Goal: Navigation & Orientation: Locate item on page

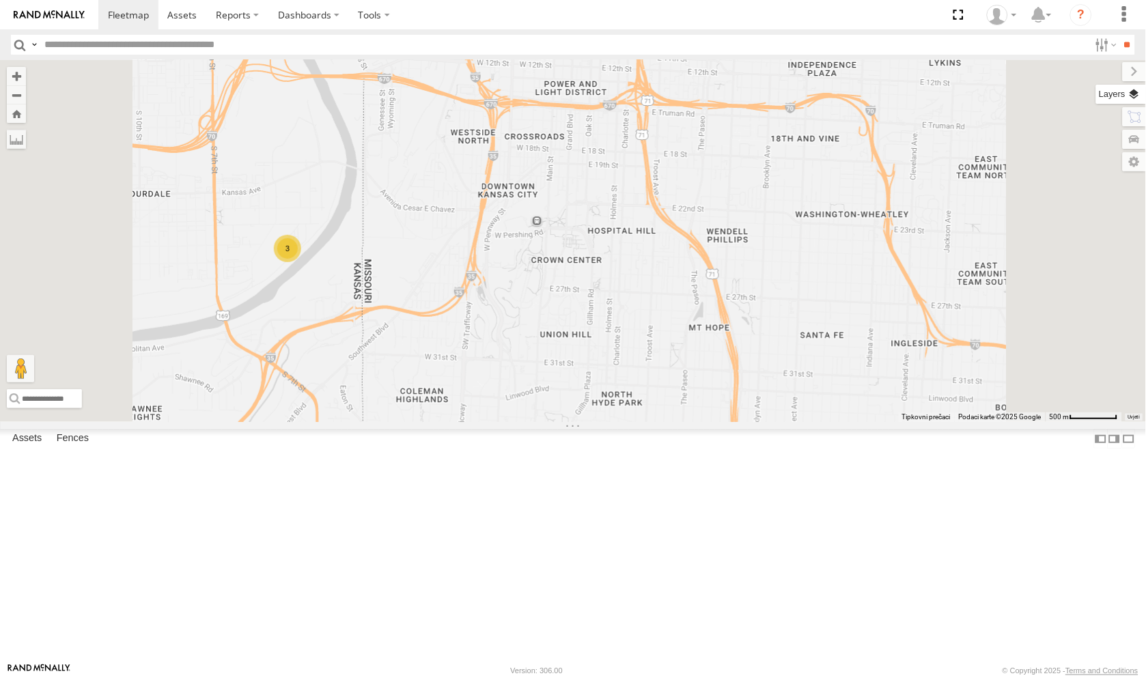
click at [1132, 92] on label at bounding box center [1121, 94] width 50 height 19
click at [0, 0] on label at bounding box center [0, 0] width 0 height 0
click at [0, 0] on span "Satellite + Roadmap" at bounding box center [0, 0] width 0 height 0
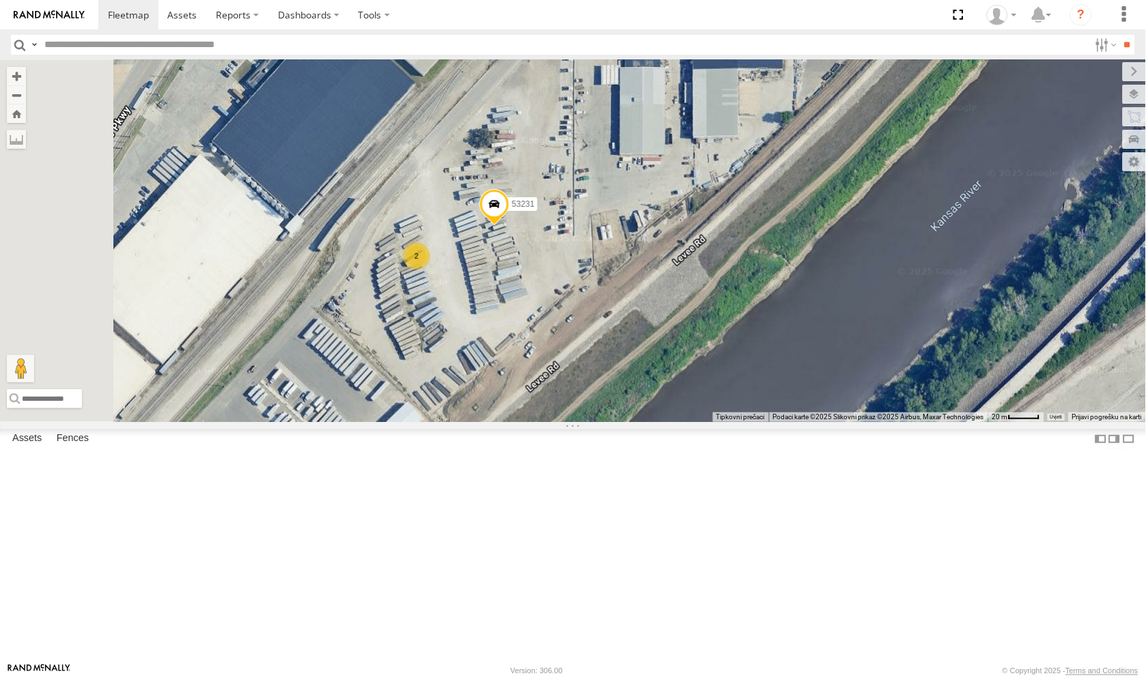
drag, startPoint x: 627, startPoint y: 419, endPoint x: 642, endPoint y: 453, distance: 37.9
click at [642, 422] on div "53230 53247 53291 53217 53274 53265 53235 53271 53272 53151 53258 53203 53289 5…" at bounding box center [573, 241] width 1146 height 362
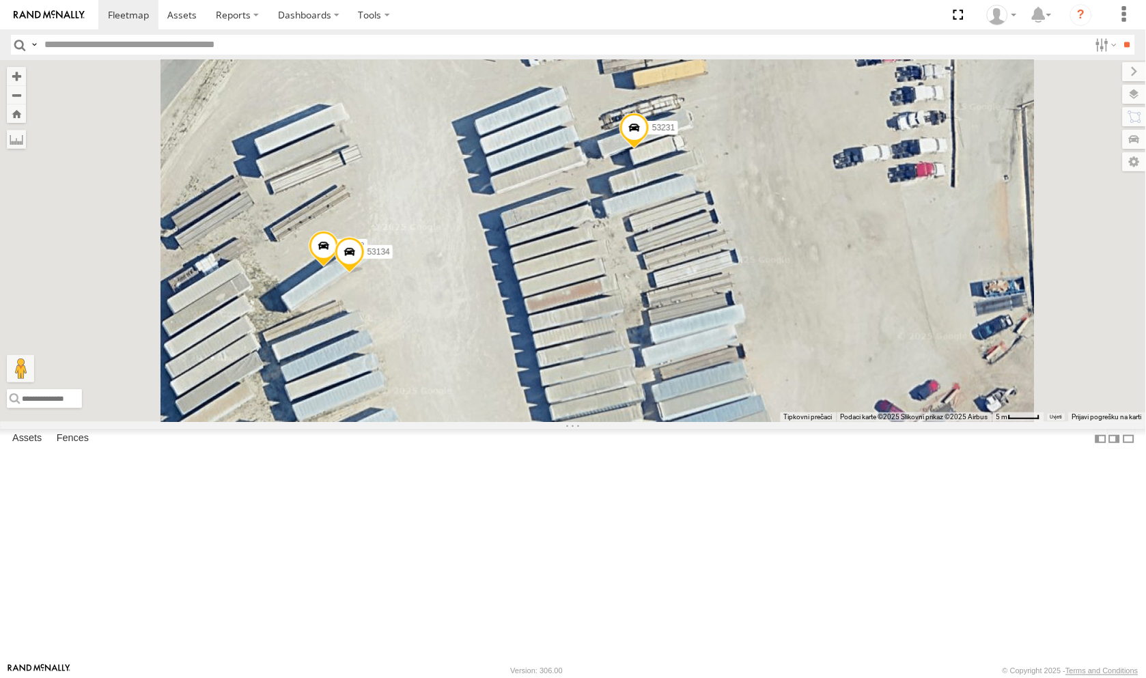
drag, startPoint x: 639, startPoint y: 521, endPoint x: 653, endPoint y: 571, distance: 51.7
click at [653, 422] on div "53230 53247 53291 53217 53274 53265 53235 53271 53272 53151 53258 53203 53289 5…" at bounding box center [573, 241] width 1146 height 362
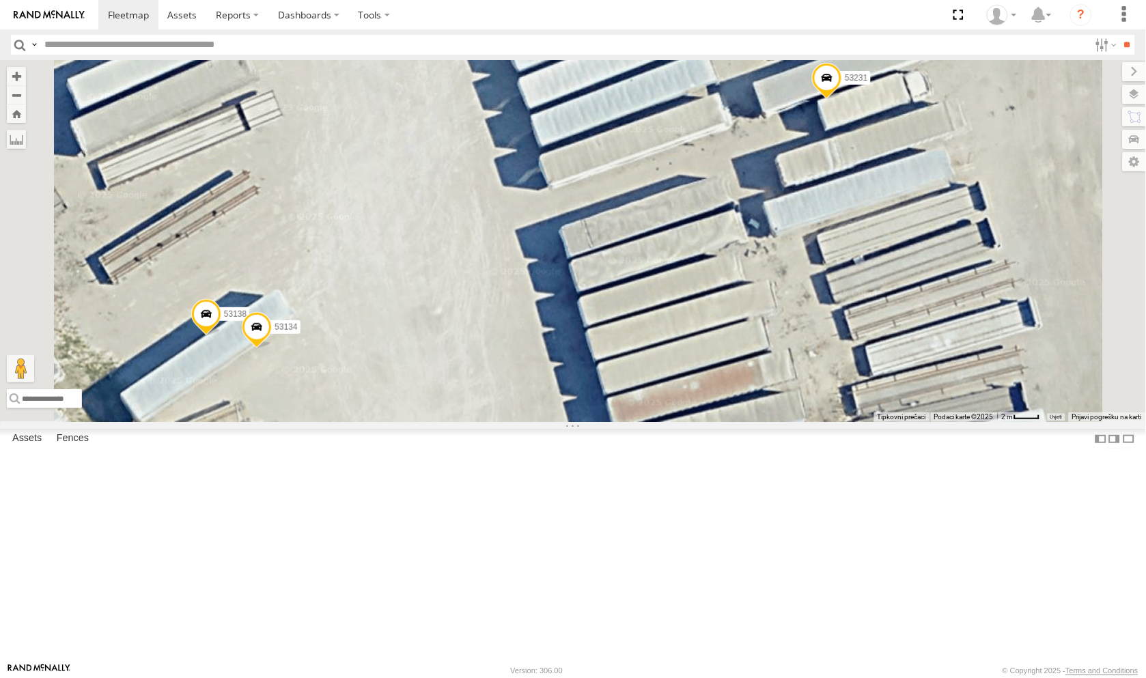
drag, startPoint x: 574, startPoint y: 604, endPoint x: 548, endPoint y: 620, distance: 30.7
click at [548, 422] on div "53230 53247 53291 53217 53274 53265 53235 53271 53272 53151 53258 53203 53289 5…" at bounding box center [573, 241] width 1146 height 362
click at [1100, 68] on label at bounding box center [1123, 71] width 46 height 19
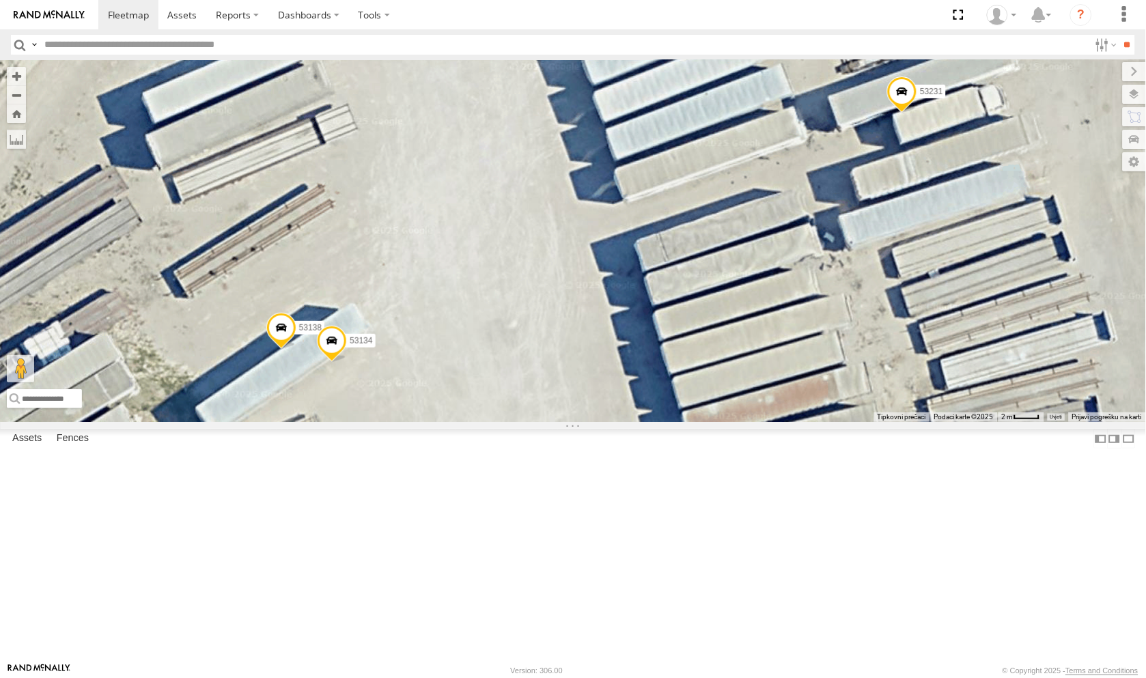
drag, startPoint x: 667, startPoint y: 495, endPoint x: 745, endPoint y: 510, distance: 79.3
click at [745, 422] on div "53230 53247 53291 53217 53274 53265 53235 53271 53272 53151 53258 53203 53289 5…" at bounding box center [573, 241] width 1146 height 362
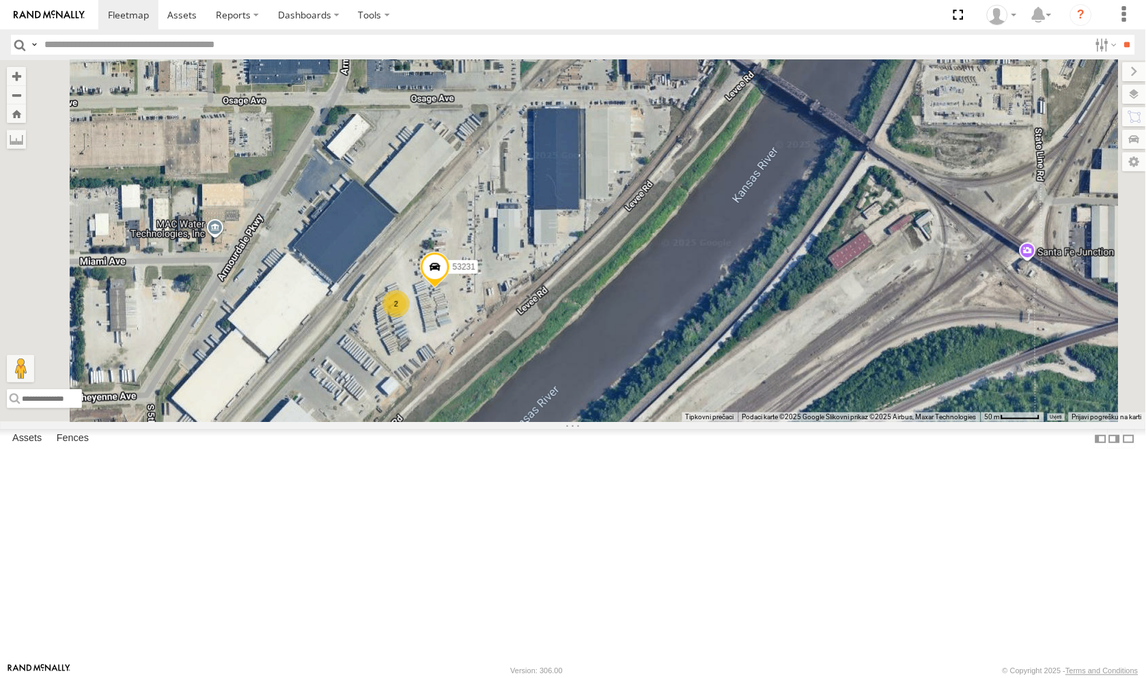
drag, startPoint x: 554, startPoint y: 386, endPoint x: 578, endPoint y: 449, distance: 67.8
click at [578, 422] on div "53230 53247 53291 53217 53274 53265 53235 53271 53272 53151 53258 53203 53289 5…" at bounding box center [573, 241] width 1146 height 362
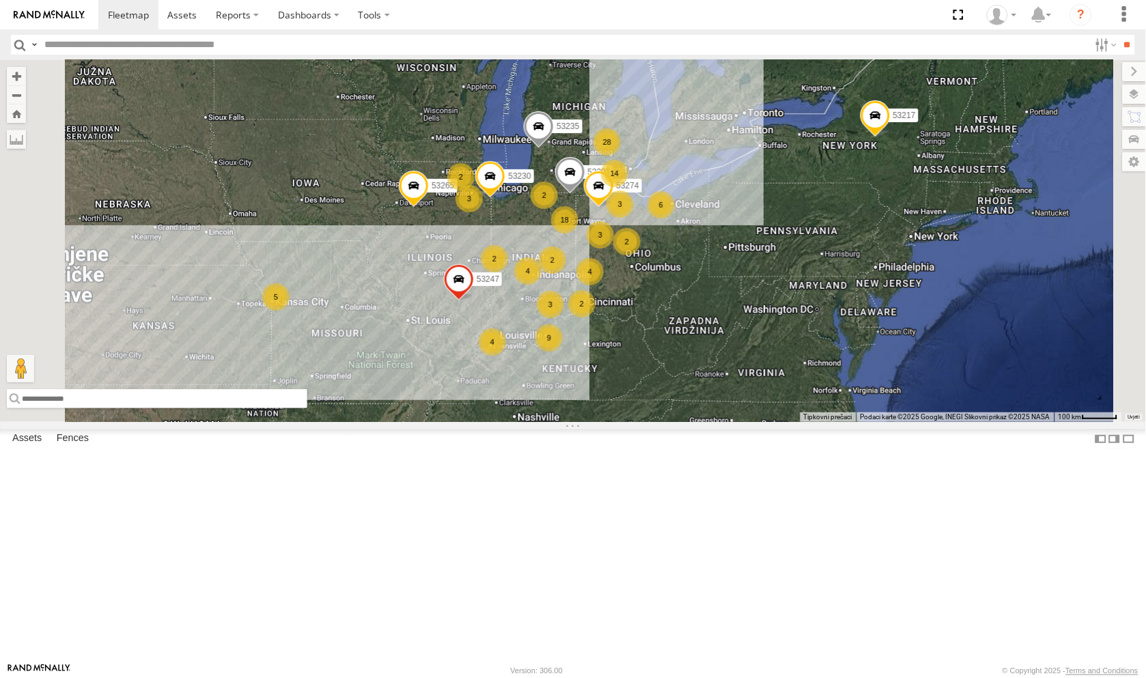
click at [307, 408] on input "text" at bounding box center [157, 398] width 300 height 19
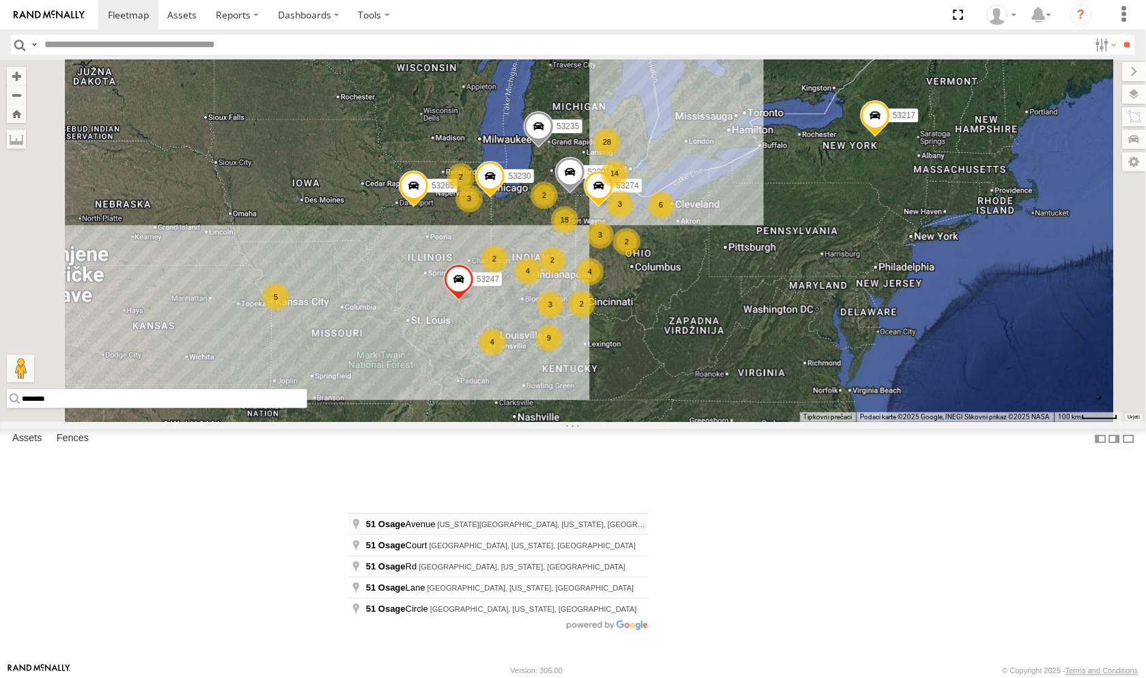
type input "**********"
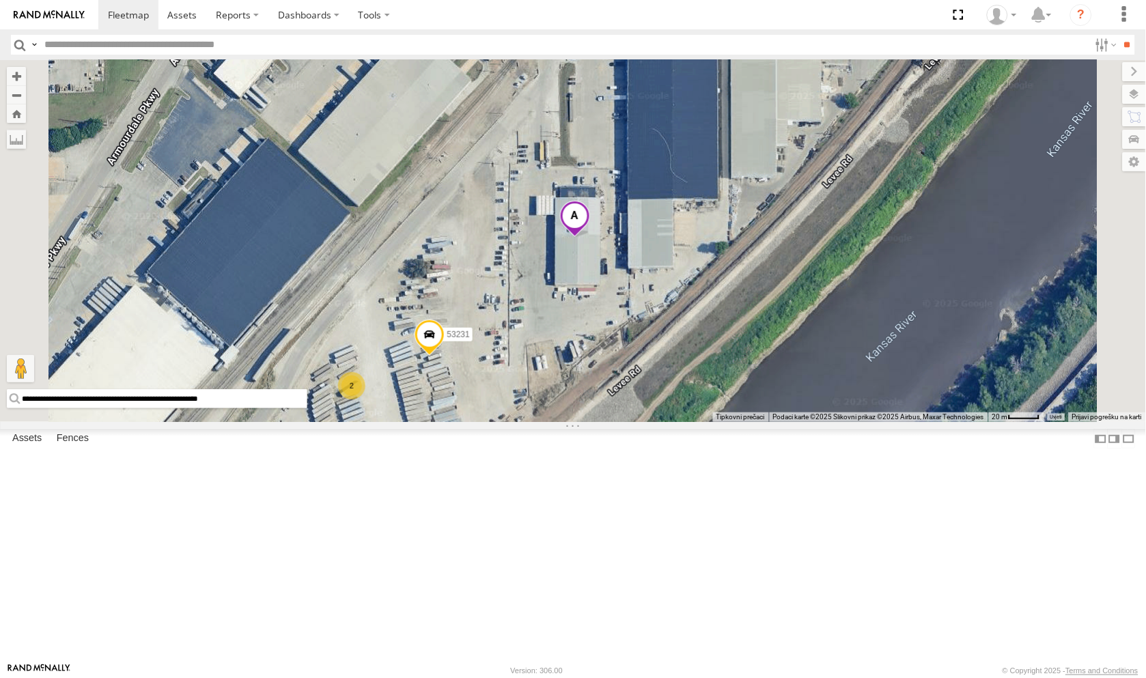
drag, startPoint x: 493, startPoint y: 638, endPoint x: 363, endPoint y: 642, distance: 129.8
click at [307, 408] on input "**********" at bounding box center [157, 398] width 300 height 19
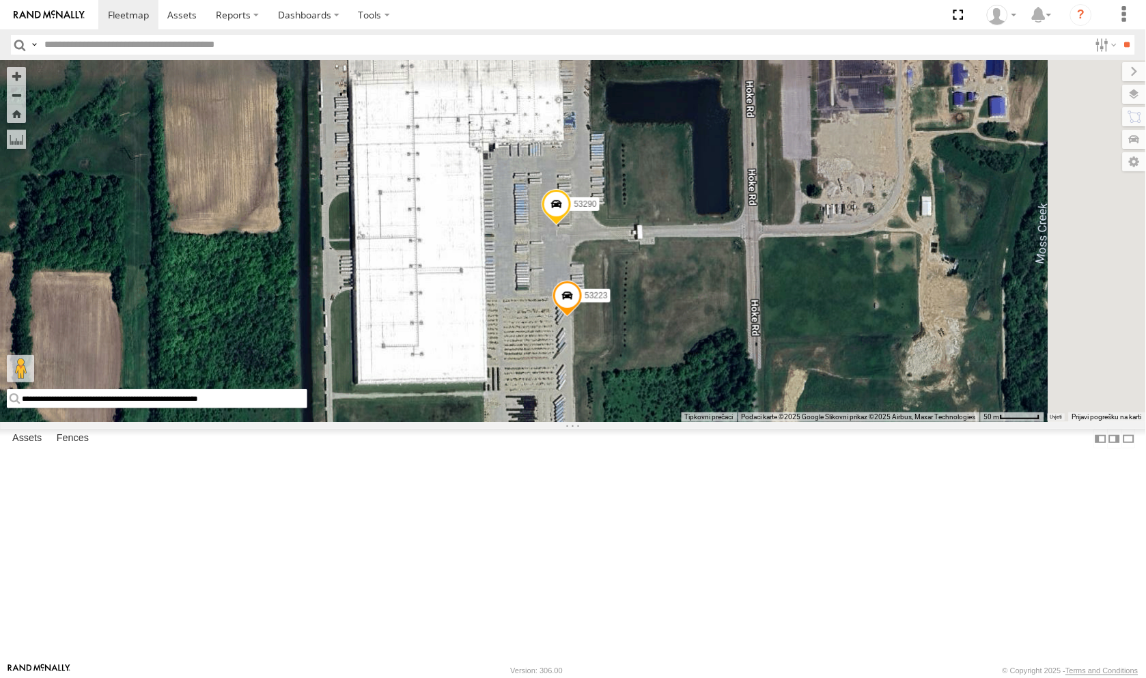
drag, startPoint x: 800, startPoint y: 364, endPoint x: 829, endPoint y: 528, distance: 166.5
click at [829, 422] on div "53230 53247 53291 53217 53274 53265 53235 53271 53272 53151 53258 53203 53289 5…" at bounding box center [573, 241] width 1146 height 362
